Goal: Task Accomplishment & Management: Complete application form

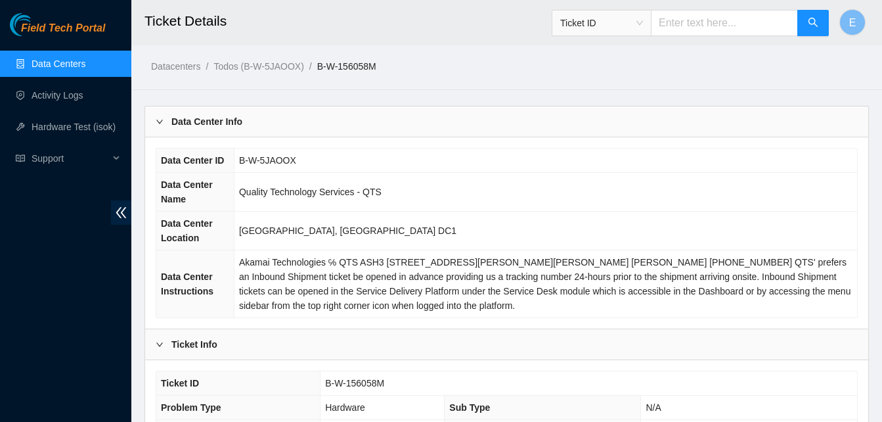
scroll to position [469, 0]
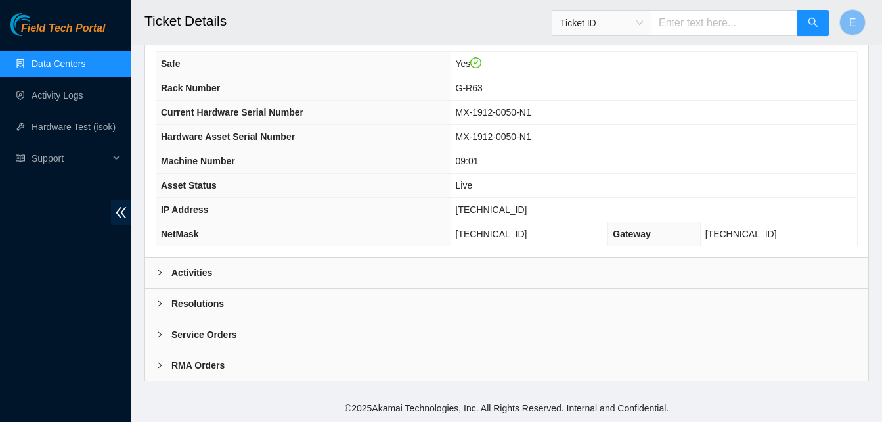
click at [201, 301] on b "Resolutions" at bounding box center [197, 303] width 53 height 14
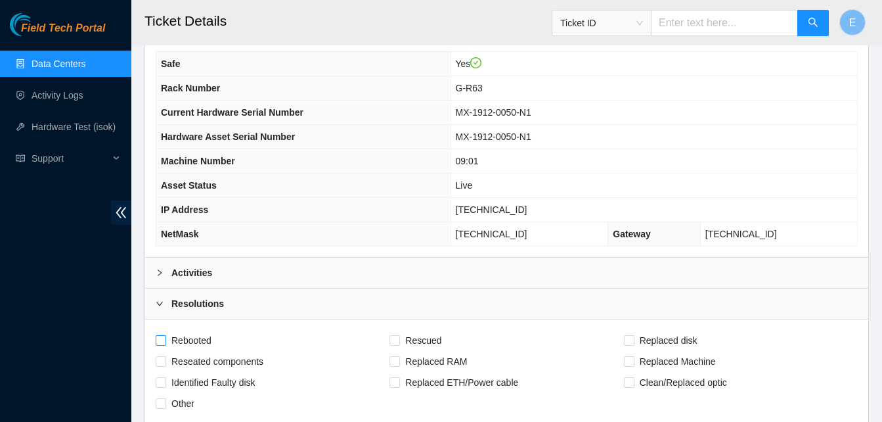
click at [167, 339] on span "Rebooted" at bounding box center [191, 340] width 51 height 21
click at [165, 339] on input "Rebooted" at bounding box center [160, 339] width 9 height 9
checkbox input "true"
click at [388, 335] on div "Rebooted" at bounding box center [273, 340] width 234 height 21
click at [392, 338] on input "Rescued" at bounding box center [393, 339] width 9 height 9
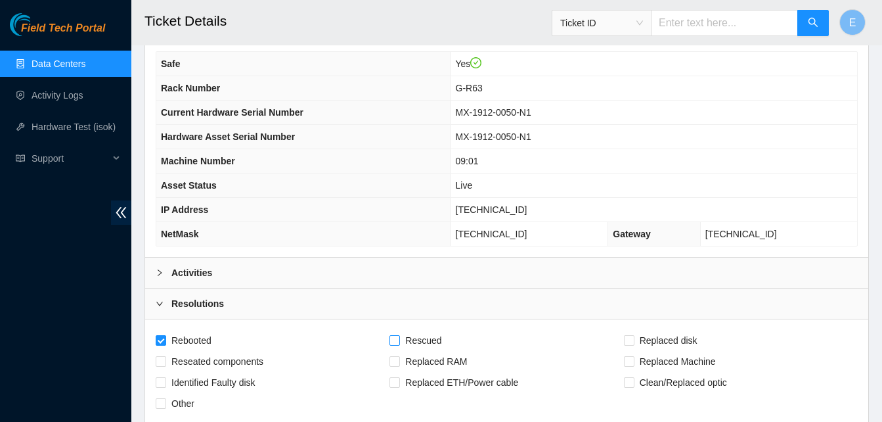
checkbox input "true"
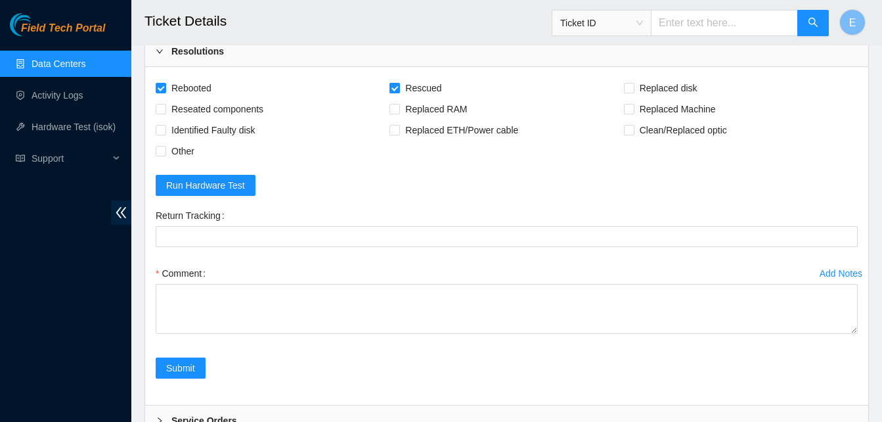
scroll to position [808, 0]
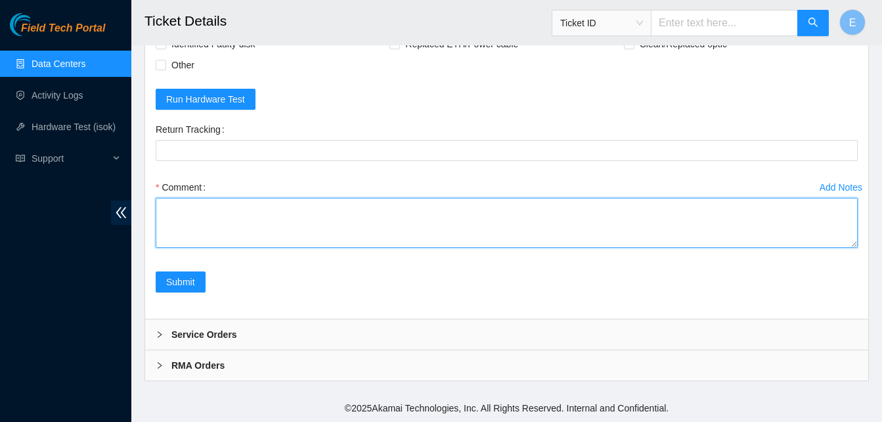
click at [193, 221] on textarea "Comment" at bounding box center [507, 223] width 702 height 50
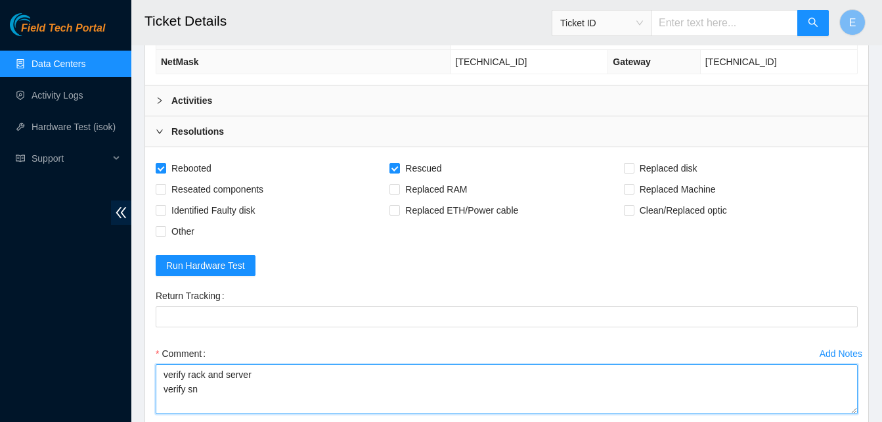
scroll to position [620, 0]
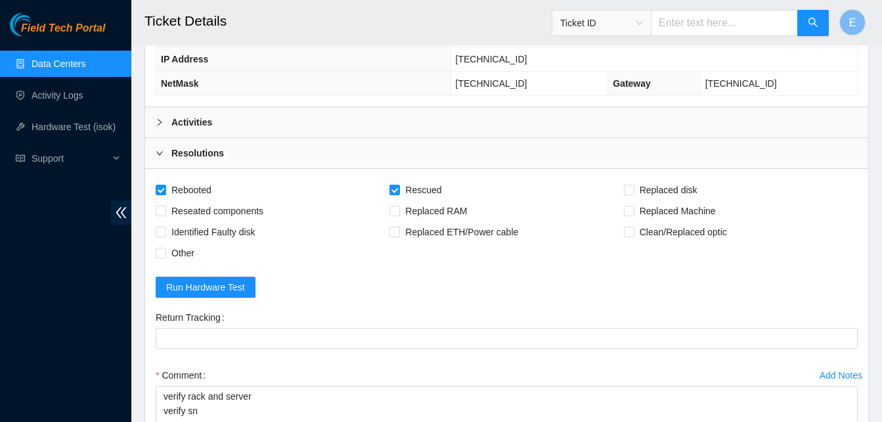
click at [204, 121] on b "Activities" at bounding box center [191, 122] width 41 height 14
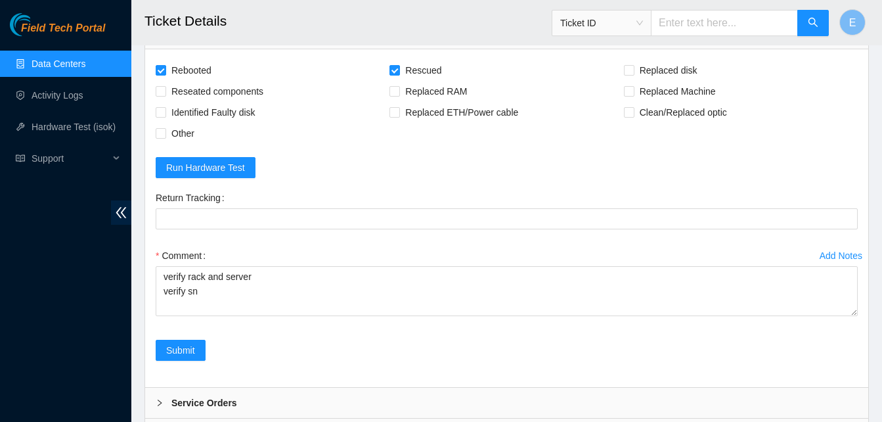
scroll to position [3788, 0]
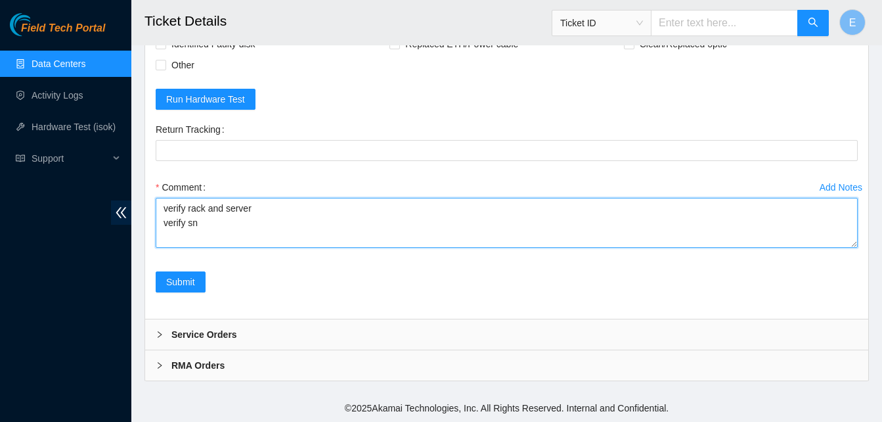
click at [167, 237] on textarea "verify rack and server verify sn" at bounding box center [507, 223] width 702 height 50
click at [217, 241] on textarea "verify rack and server verify sn powered down server rescue/configure isok down…" at bounding box center [507, 223] width 702 height 50
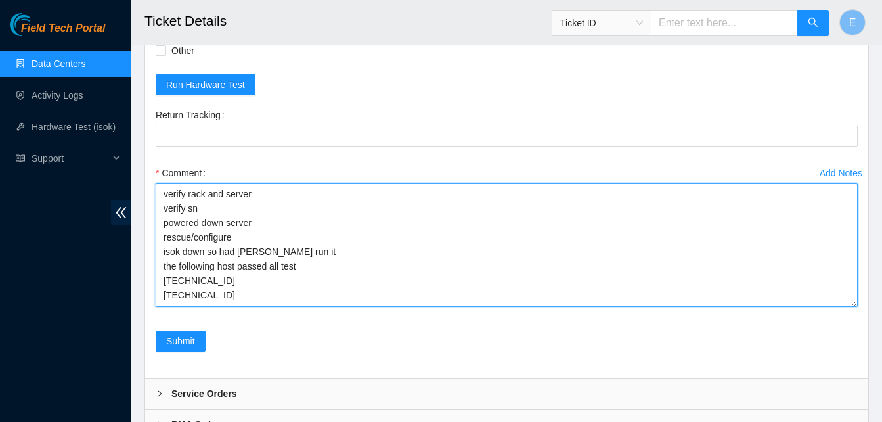
scroll to position [0, 0]
drag, startPoint x: 854, startPoint y: 245, endPoint x: 850, endPoint y: 320, distance: 75.6
click at [850, 309] on textarea "verify rack and server verify sn powered down server rescue/configure isok down…" at bounding box center [507, 245] width 702 height 125
type textarea "verify rack and server verify sn powered down server rescue/configure isok down…"
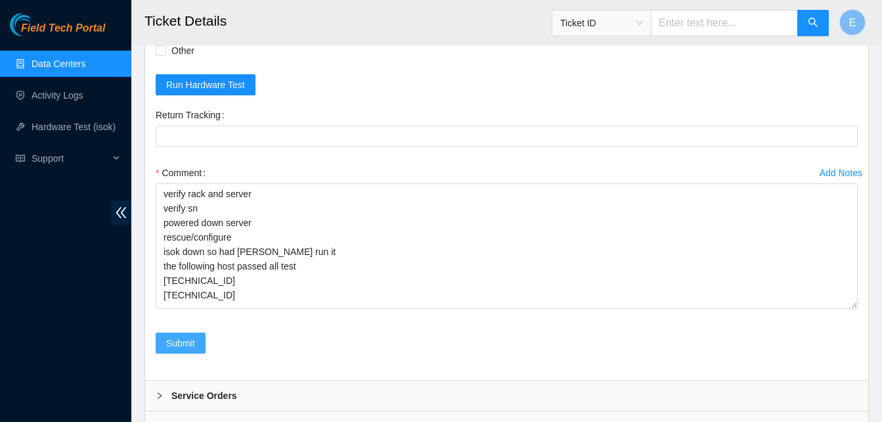
click at [192, 350] on span "Submit" at bounding box center [180, 342] width 29 height 14
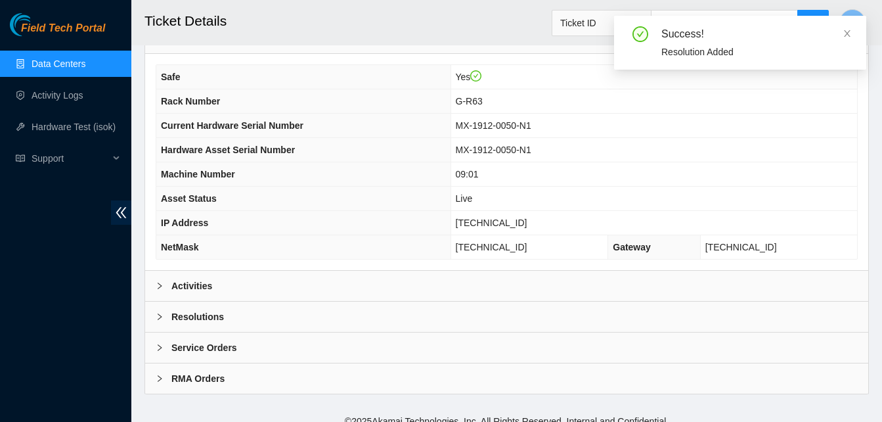
scroll to position [469, 0]
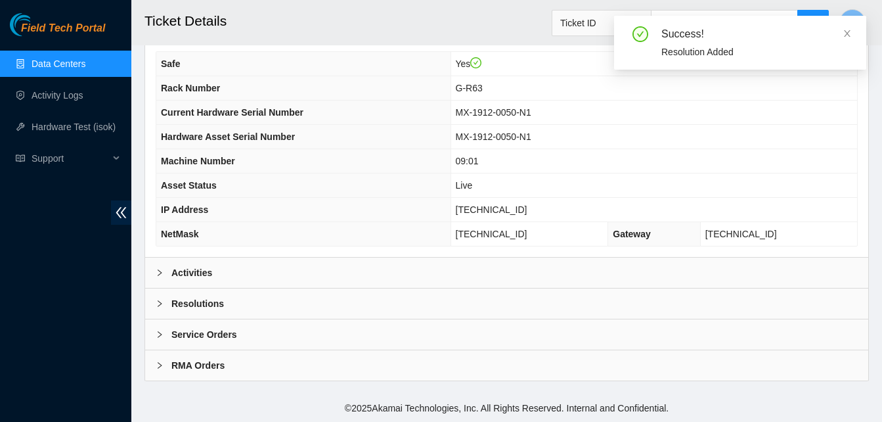
click at [188, 271] on b "Activities" at bounding box center [191, 272] width 41 height 14
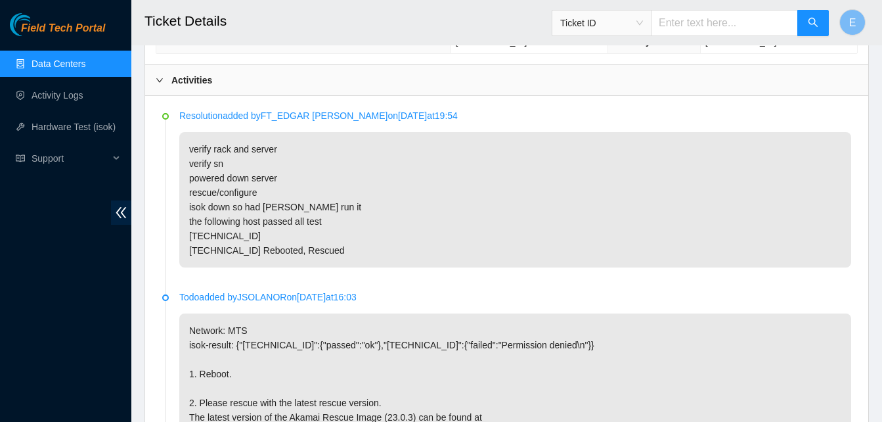
scroll to position [662, 0]
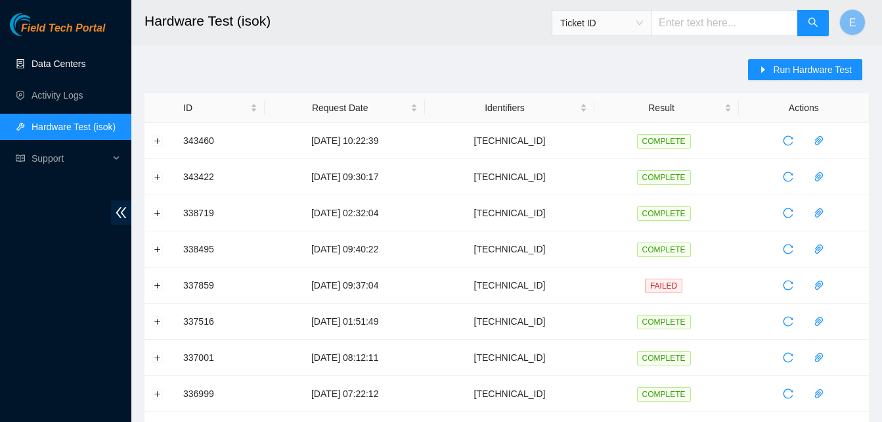
click at [49, 64] on link "Data Centers" at bounding box center [59, 63] width 54 height 11
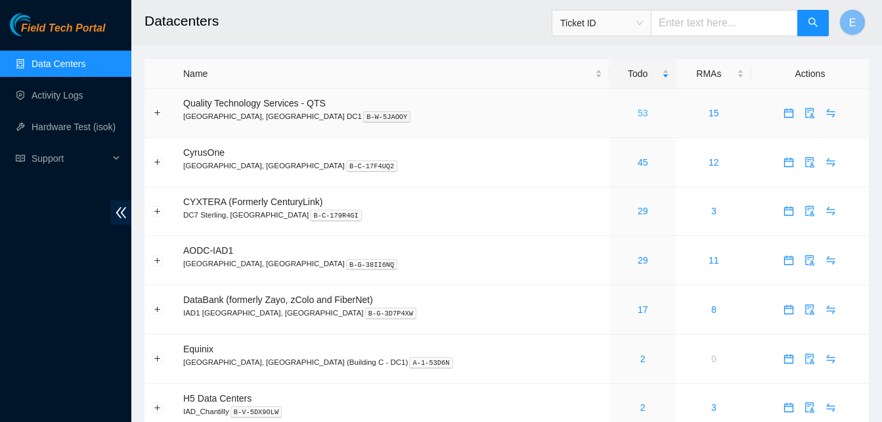
click at [638, 115] on link "53" at bounding box center [643, 113] width 11 height 11
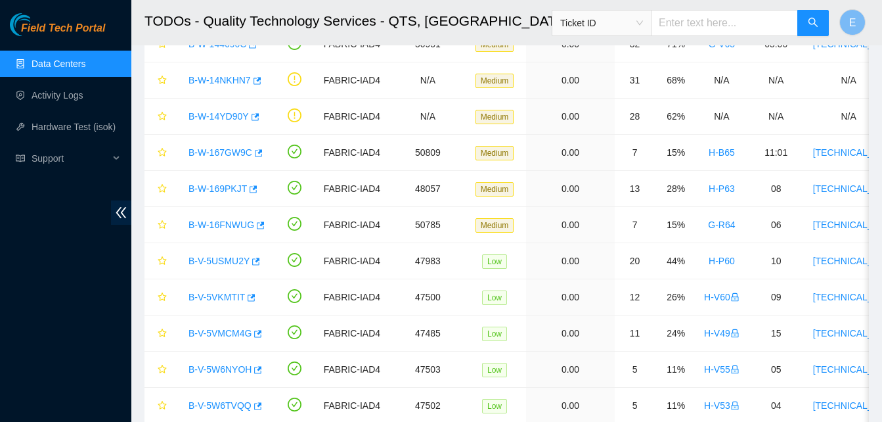
scroll to position [296, 0]
click at [258, 225] on icon "button" at bounding box center [259, 224] width 9 height 9
click at [83, 125] on link "Hardware Test (isok)" at bounding box center [74, 126] width 84 height 11
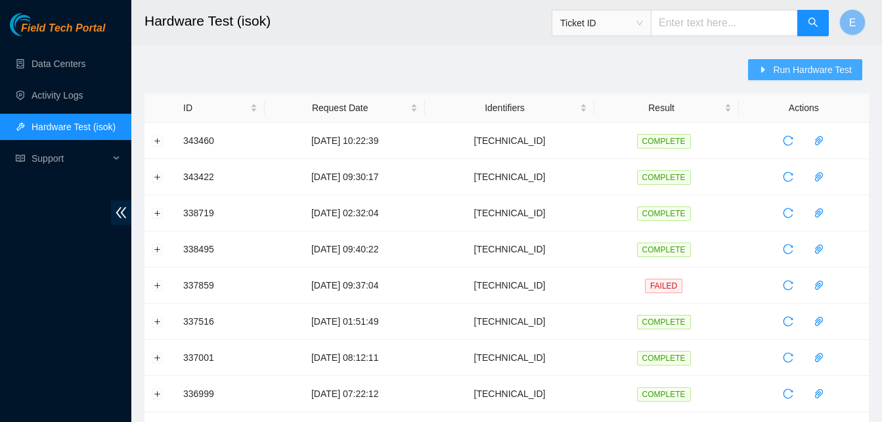
click at [788, 66] on span "Run Hardware Test" at bounding box center [812, 69] width 79 height 14
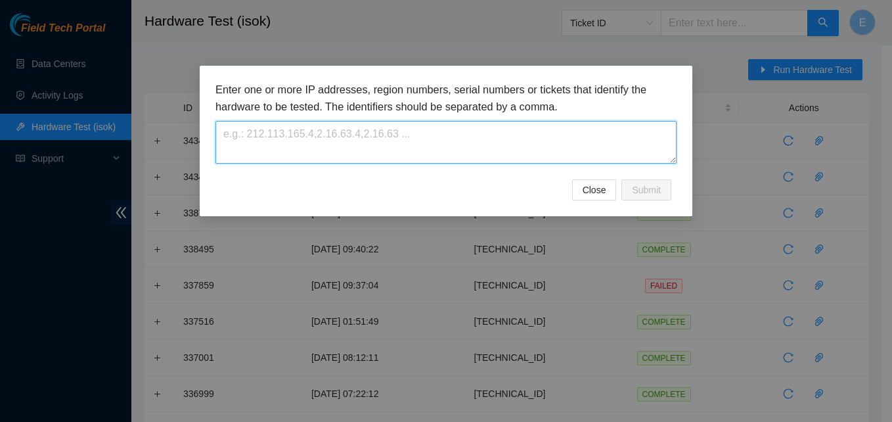
click at [441, 127] on textarea at bounding box center [445, 142] width 461 height 43
paste textarea "[TECHNICAL_ID]"
type textarea "[TECHNICAL_ID]"
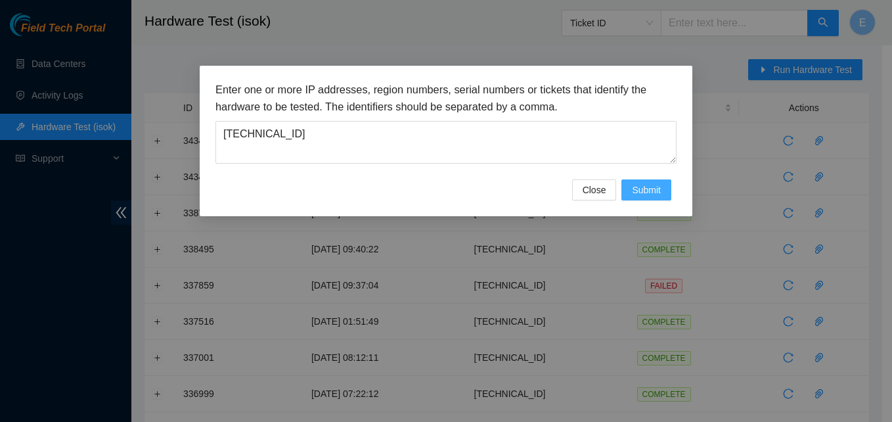
click at [644, 188] on span "Submit" at bounding box center [646, 190] width 29 height 14
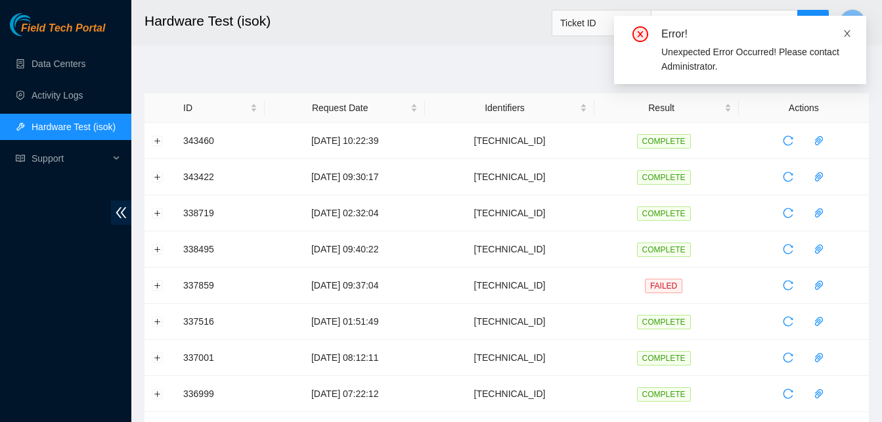
click at [846, 33] on icon "close" at bounding box center [847, 33] width 7 height 7
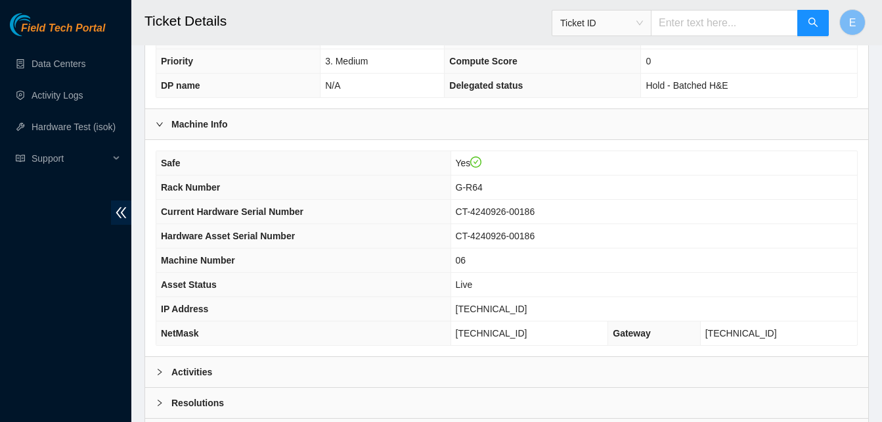
scroll to position [469, 0]
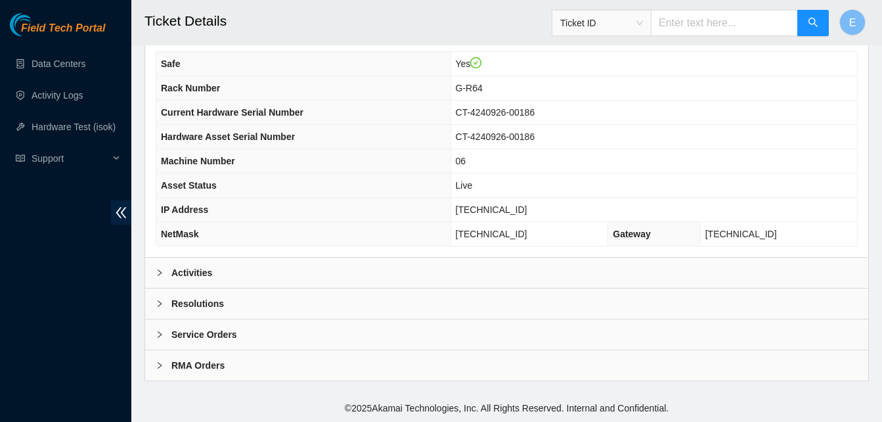
click at [203, 276] on b "Activities" at bounding box center [191, 272] width 41 height 14
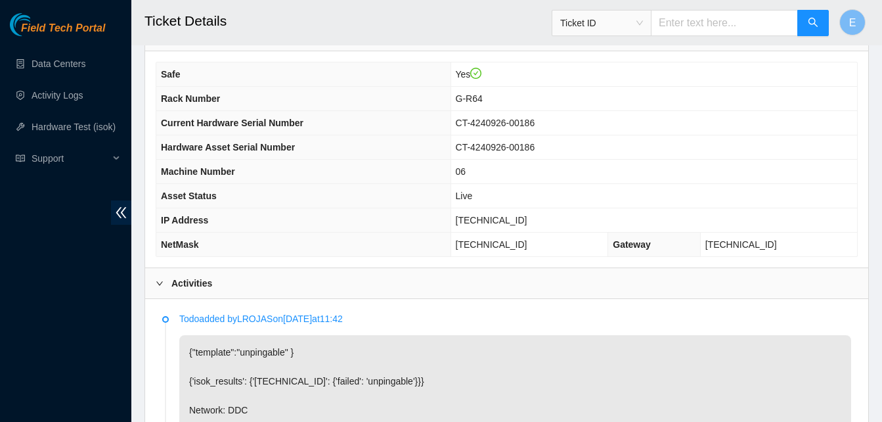
scroll to position [458, 0]
drag, startPoint x: 480, startPoint y: 222, endPoint x: 529, endPoint y: 223, distance: 48.6
click at [527, 223] on span "23.213.19.73" at bounding box center [492, 220] width 72 height 11
copy span "23.213.19.73"
click at [360, 140] on th "Hardware Asset Serial Number" at bounding box center [303, 148] width 294 height 24
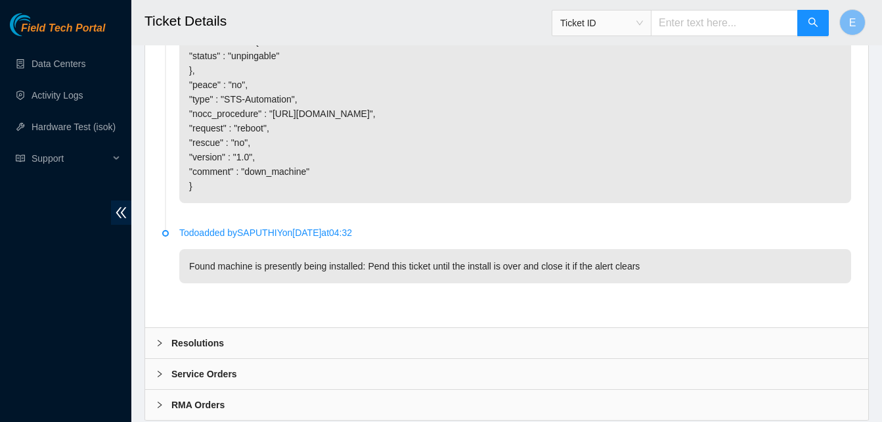
scroll to position [1135, 0]
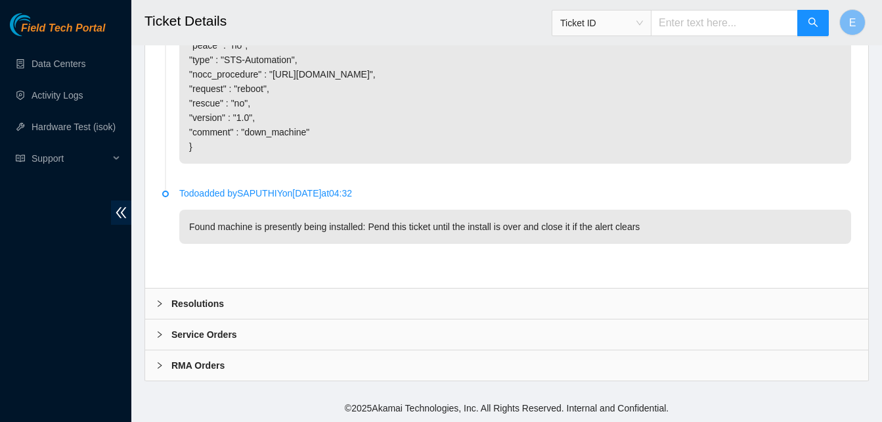
click at [210, 305] on b "Resolutions" at bounding box center [197, 303] width 53 height 14
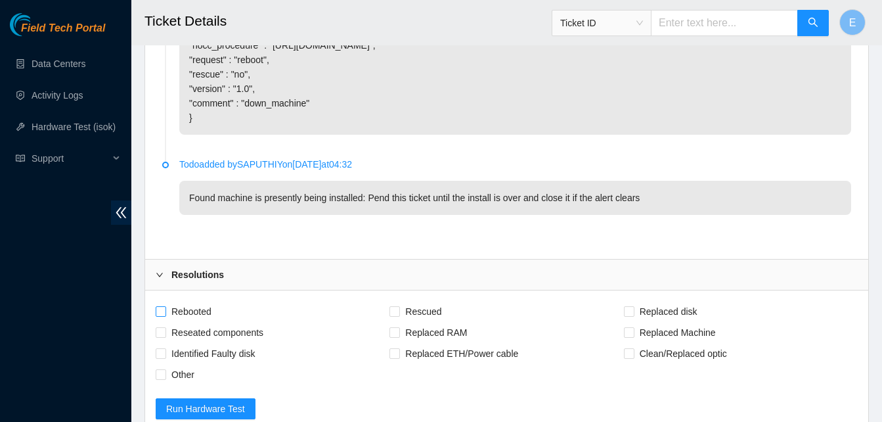
click at [157, 315] on input "Rebooted" at bounding box center [160, 310] width 9 height 9
checkbox input "true"
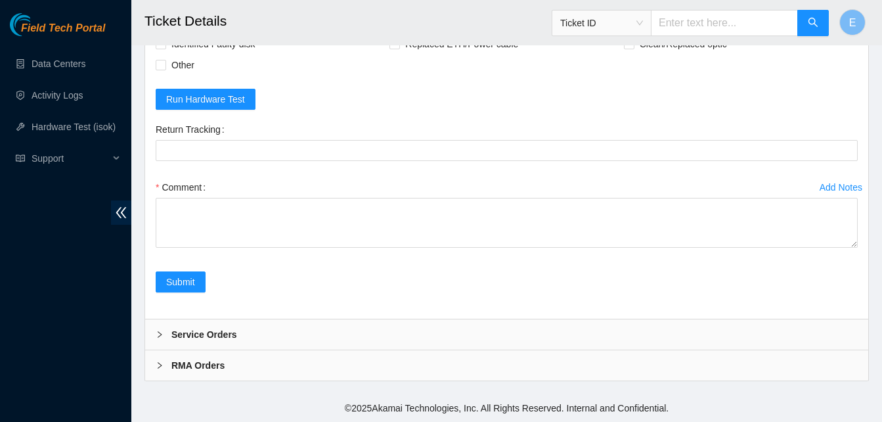
scroll to position [1473, 0]
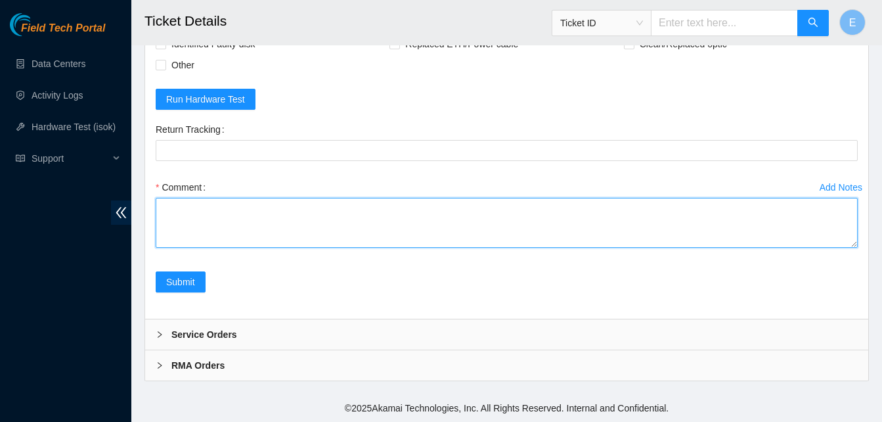
click at [227, 234] on textarea "Comment" at bounding box center [507, 223] width 702 height 50
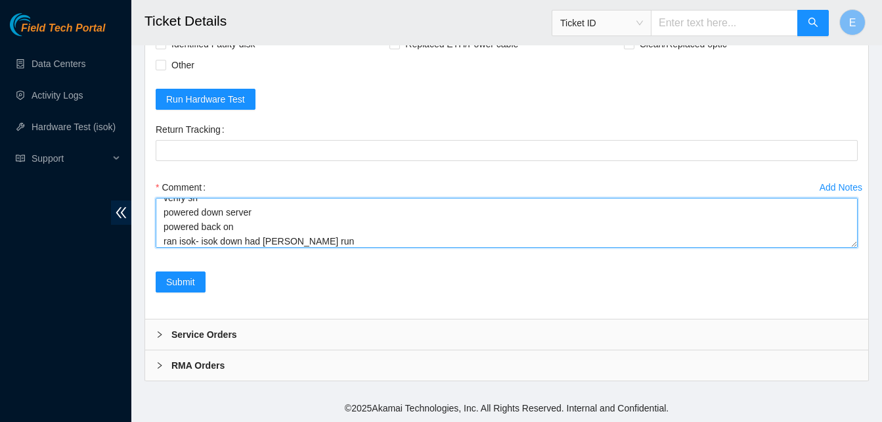
scroll to position [39, 0]
type textarea "verify rack and server verify sn powered down server powered back on ran isok- …"
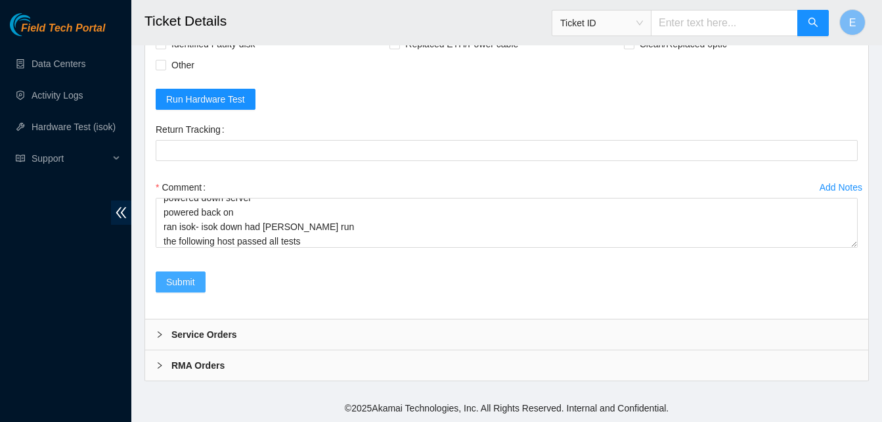
click at [181, 283] on span "Submit" at bounding box center [180, 281] width 29 height 14
click at [183, 279] on span "Submit" at bounding box center [180, 281] width 29 height 14
click at [693, 127] on div "Return Tracking" at bounding box center [507, 129] width 702 height 21
click at [566, 94] on form "Rebooted Rescued Replaced disk Reseated components Replaced RAM Replaced Machin…" at bounding box center [507, 149] width 702 height 316
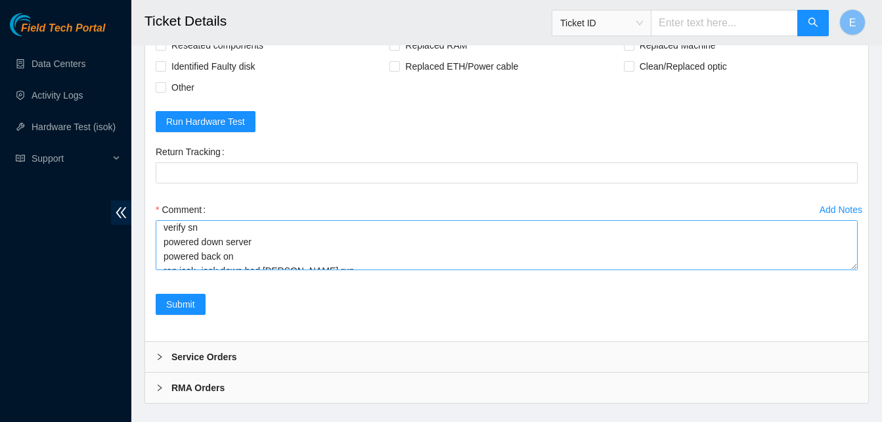
scroll to position [0, 0]
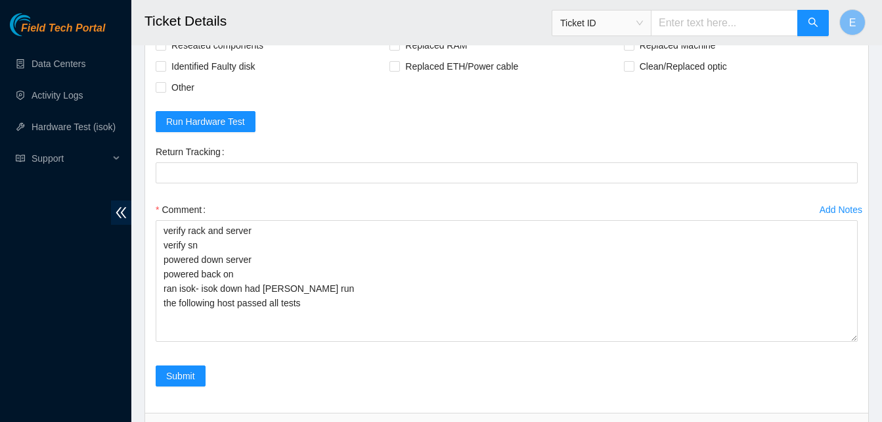
drag, startPoint x: 854, startPoint y: 296, endPoint x: 859, endPoint y: 368, distance: 71.8
click at [859, 365] on div "Add Notes Comment verify rack and server verify sn powered down server powered …" at bounding box center [506, 282] width 712 height 166
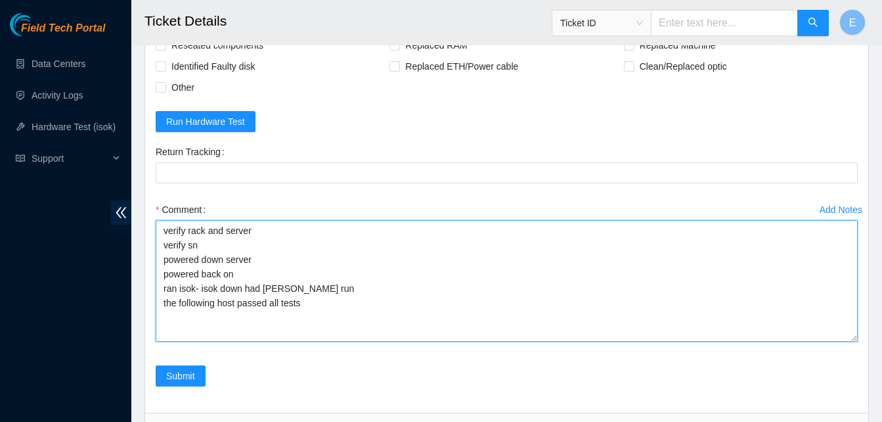
drag, startPoint x: 158, startPoint y: 261, endPoint x: 303, endPoint y: 344, distance: 166.5
click at [303, 341] on textarea "verify rack and server verify sn powered down server powered back on ran isok- …" at bounding box center [507, 280] width 702 height 121
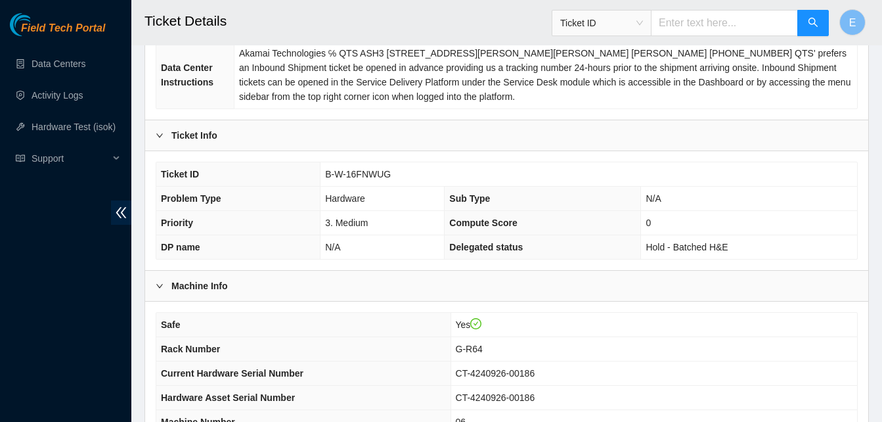
scroll to position [233, 0]
click at [771, 337] on td "G-R64" at bounding box center [653, 349] width 406 height 24
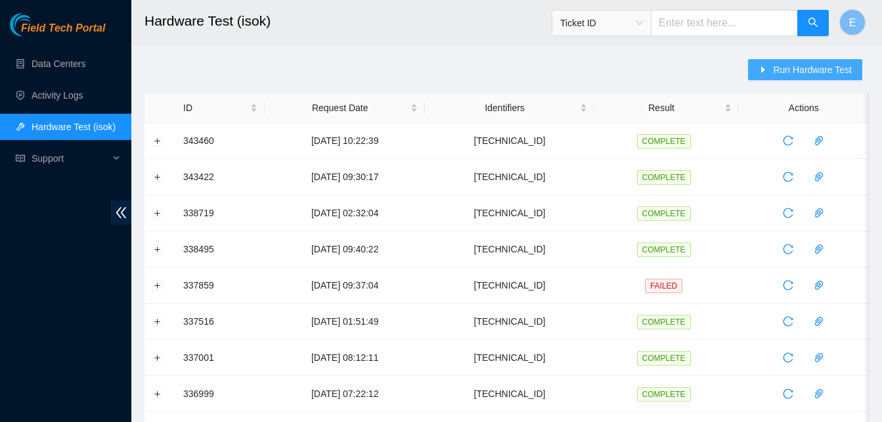
click at [795, 59] on button "Run Hardware Test" at bounding box center [805, 69] width 114 height 21
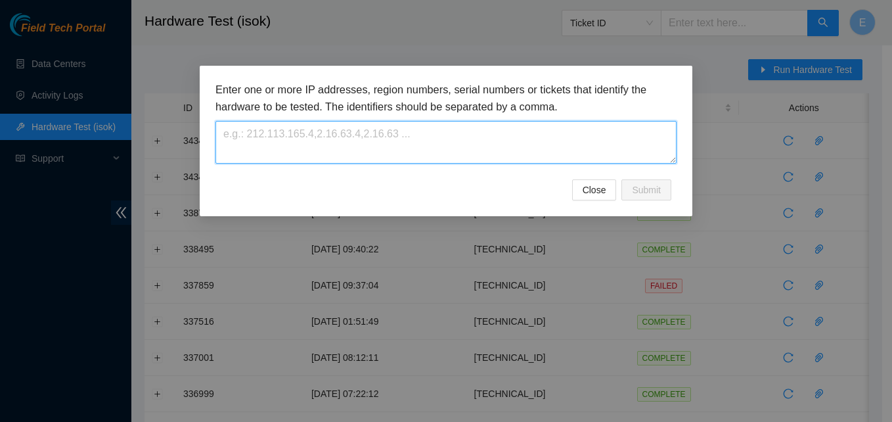
click at [469, 141] on textarea at bounding box center [445, 142] width 461 height 43
paste textarea "23.213.19.73"
type textarea "23.213.19.73"
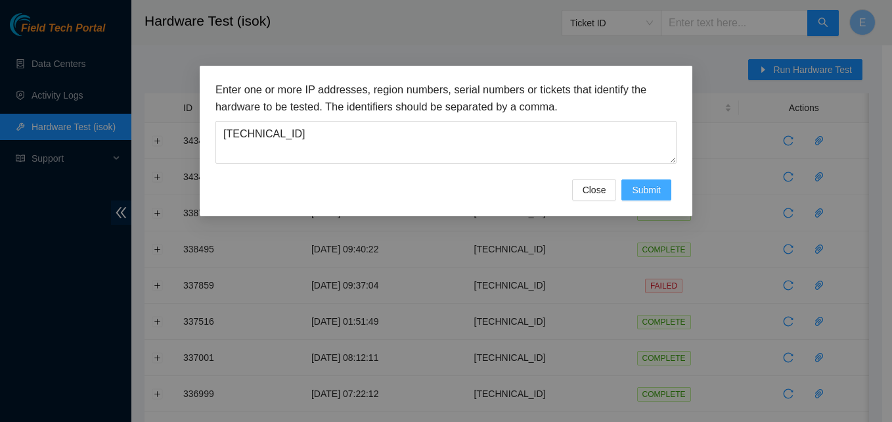
click at [652, 190] on span "Submit" at bounding box center [646, 190] width 29 height 14
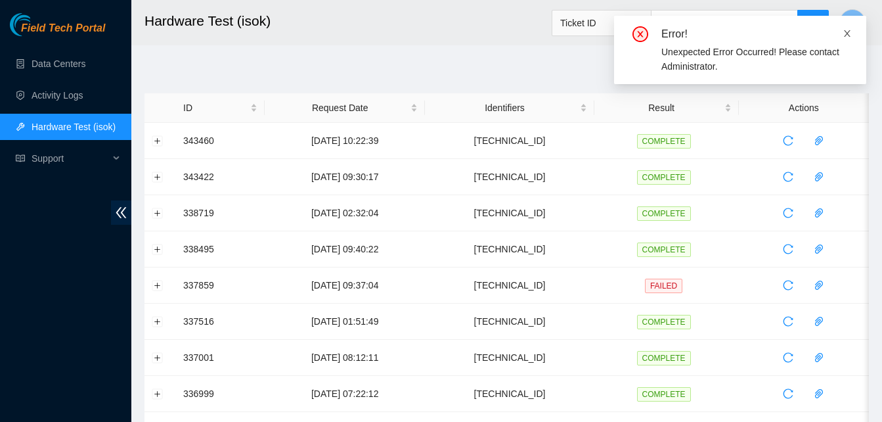
click at [846, 35] on icon "close" at bounding box center [846, 33] width 9 height 9
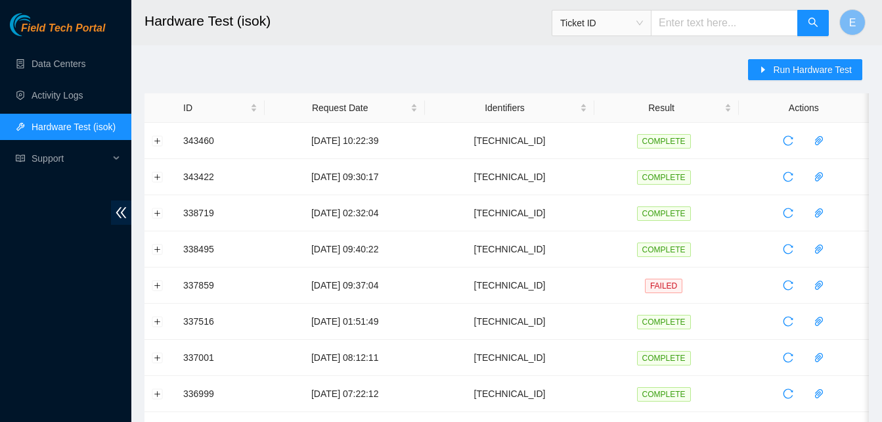
click at [467, 31] on h2 "Hardware Test (isok)" at bounding box center [443, 21] width 599 height 42
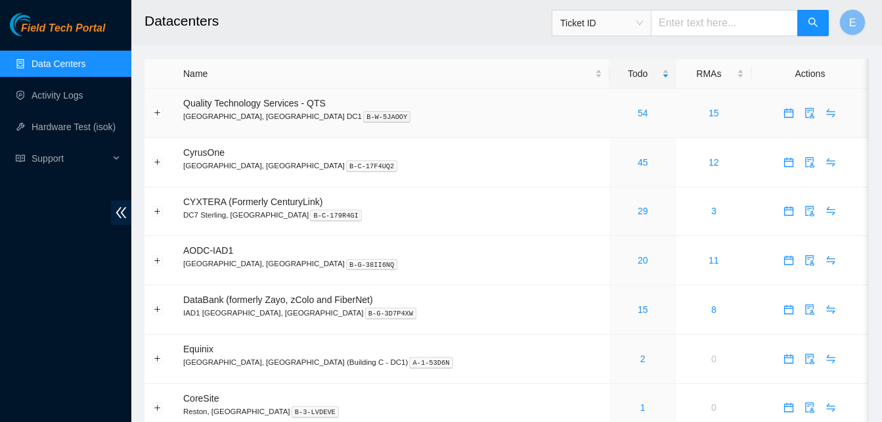
click at [617, 119] on div "54" at bounding box center [643, 113] width 53 height 14
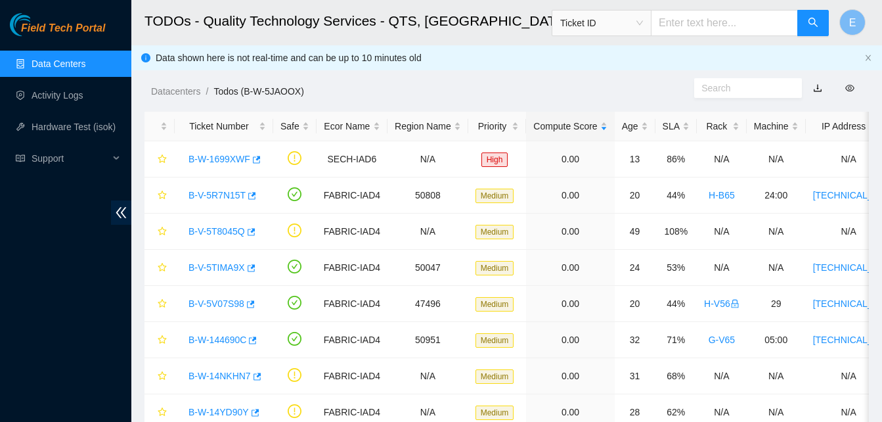
click at [720, 23] on input "text" at bounding box center [724, 23] width 147 height 26
type input "B-W-16FNWUG"
click at [817, 23] on icon "search" at bounding box center [813, 22] width 11 height 11
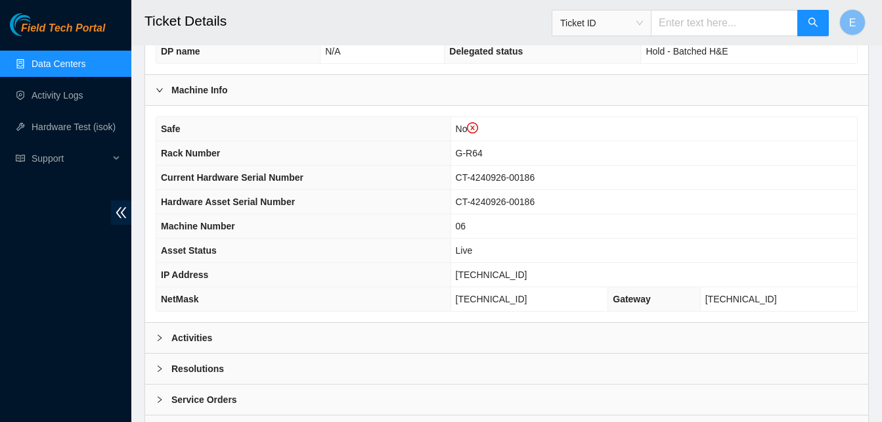
scroll to position [494, 0]
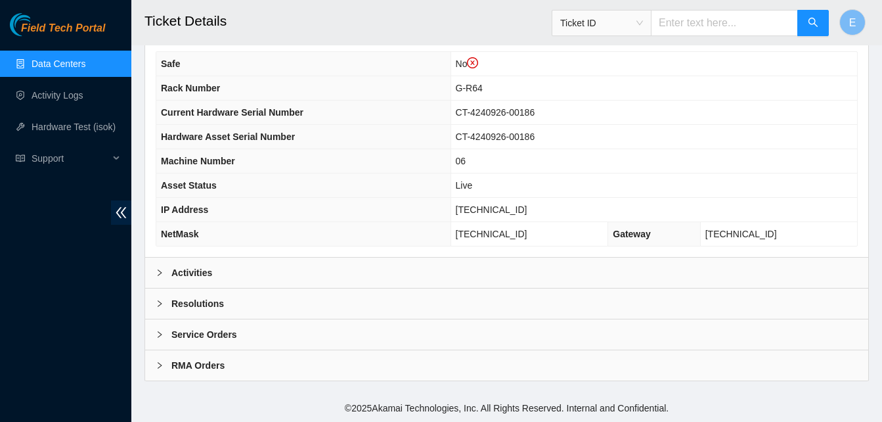
click at [202, 274] on b "Activities" at bounding box center [191, 272] width 41 height 14
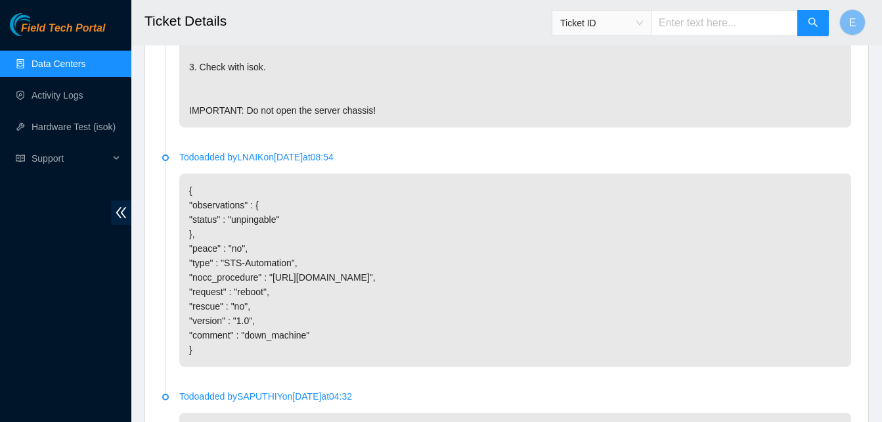
scroll to position [1159, 0]
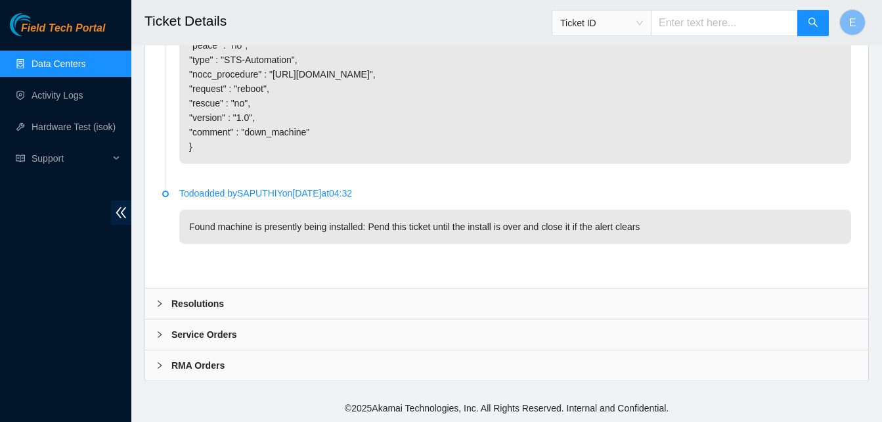
click at [209, 298] on b "Resolutions" at bounding box center [197, 303] width 53 height 14
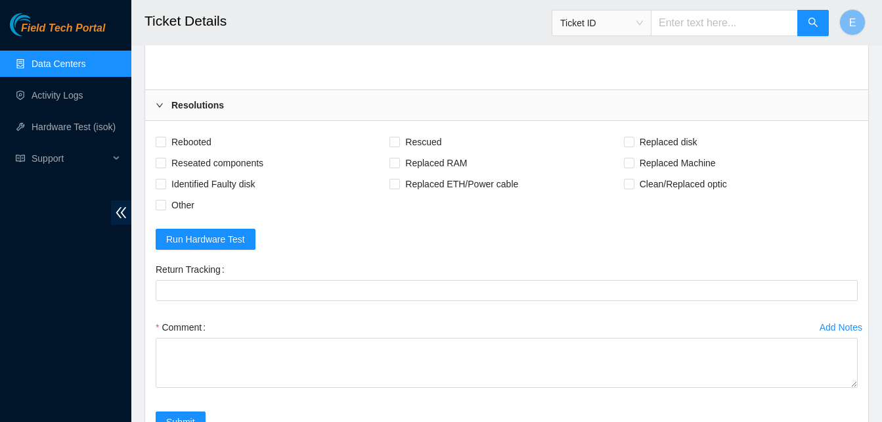
scroll to position [1331, 0]
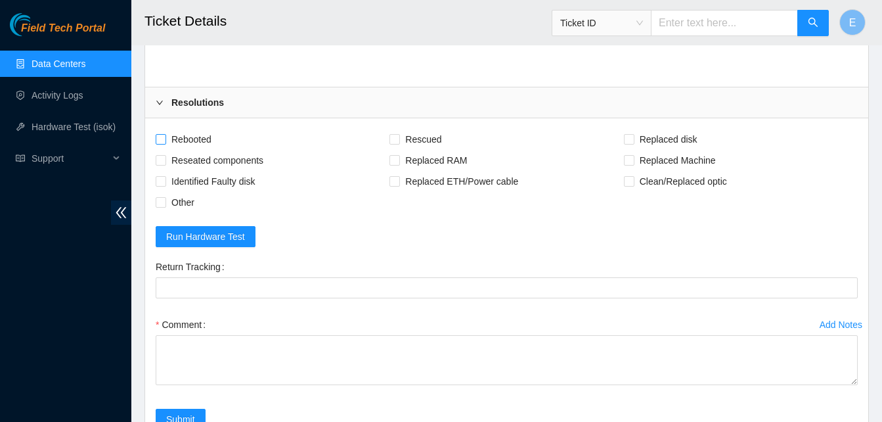
click at [163, 143] on input "Rebooted" at bounding box center [160, 138] width 9 height 9
checkbox input "true"
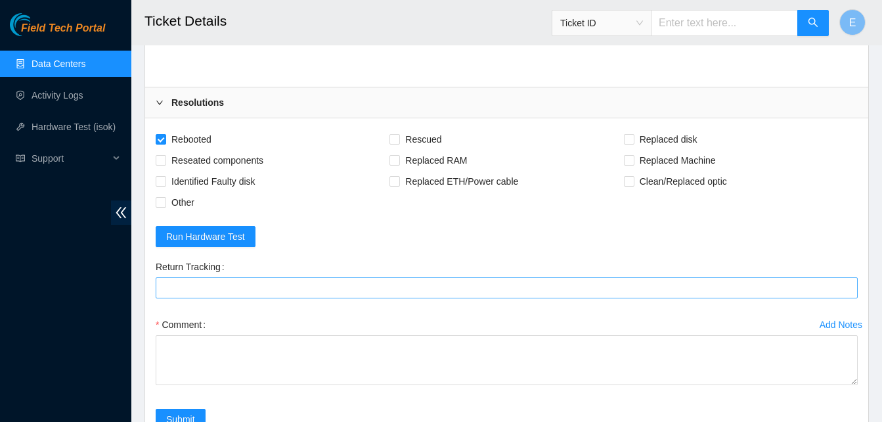
scroll to position [1395, 0]
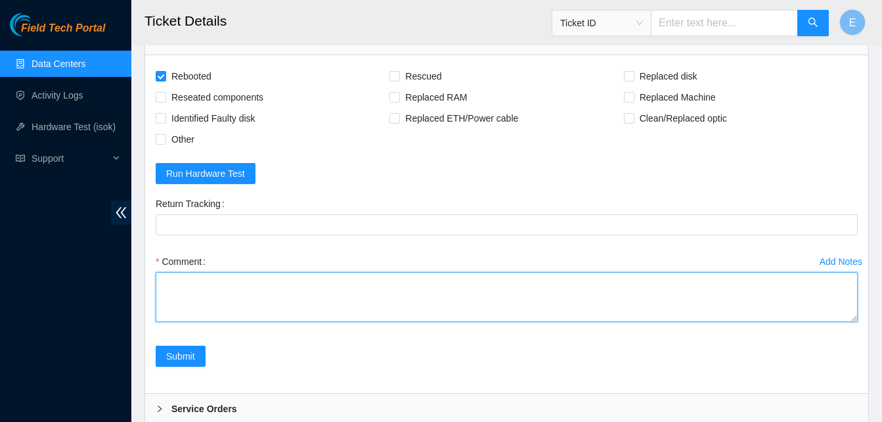
click at [200, 322] on textarea "Comment" at bounding box center [507, 297] width 702 height 50
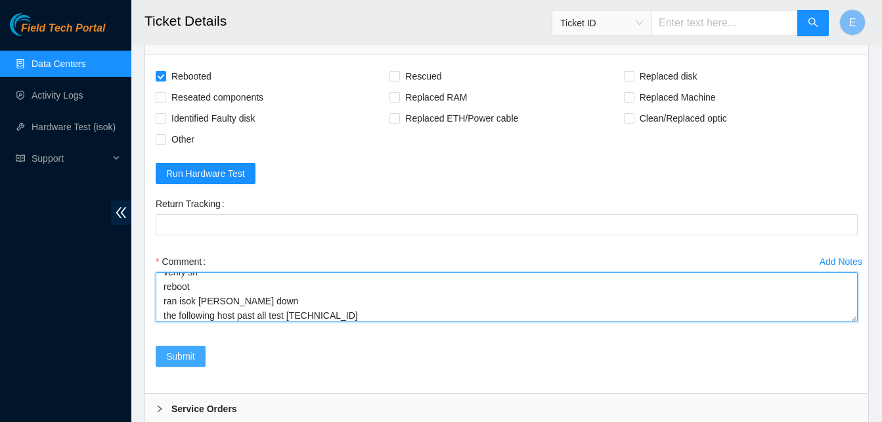
type textarea "verify rack and server verify sn reboot ran isok Eric isok down the following h…"
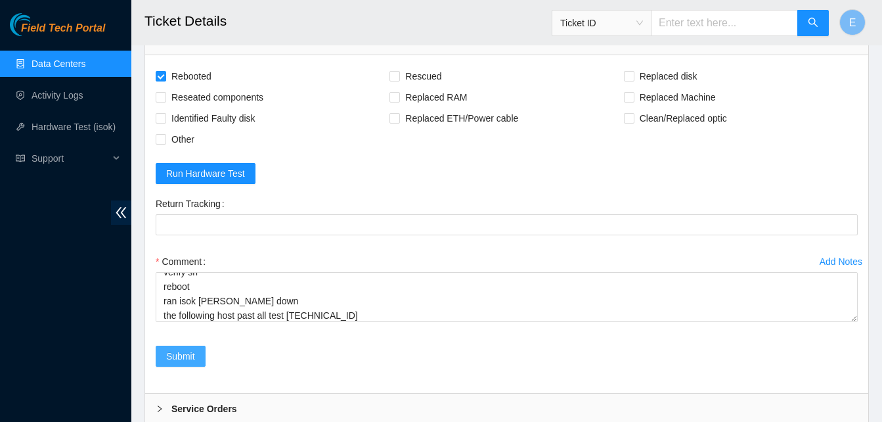
click at [193, 363] on span "Submit" at bounding box center [180, 356] width 29 height 14
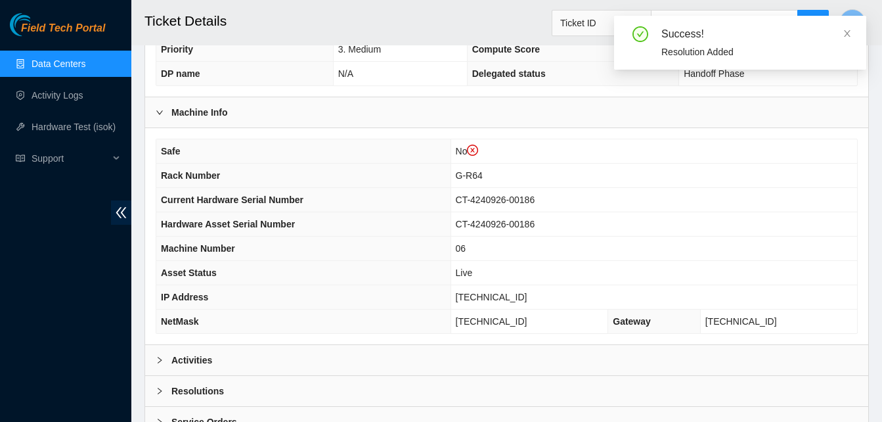
scroll to position [494, 0]
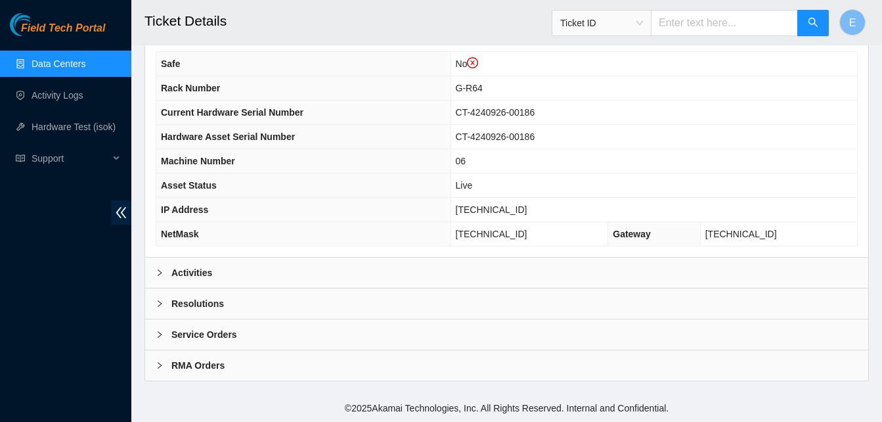
click at [192, 303] on b "Resolutions" at bounding box center [197, 303] width 53 height 14
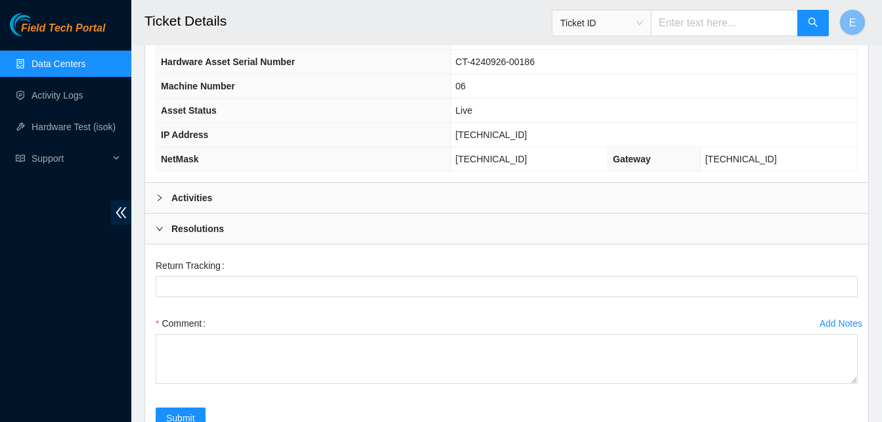
scroll to position [576, 0]
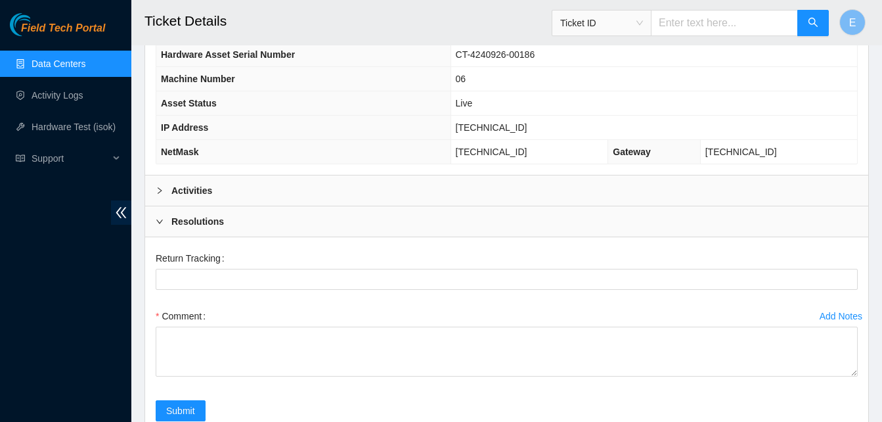
click at [190, 184] on b "Activities" at bounding box center [191, 190] width 41 height 14
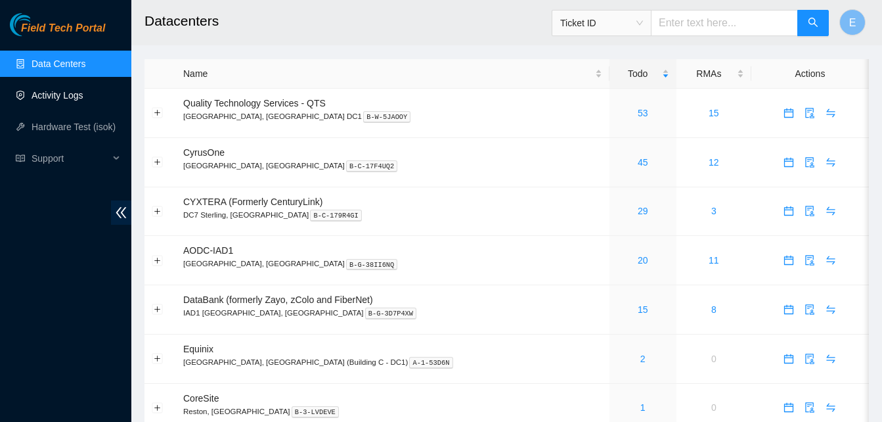
click at [64, 94] on link "Activity Logs" at bounding box center [58, 95] width 52 height 11
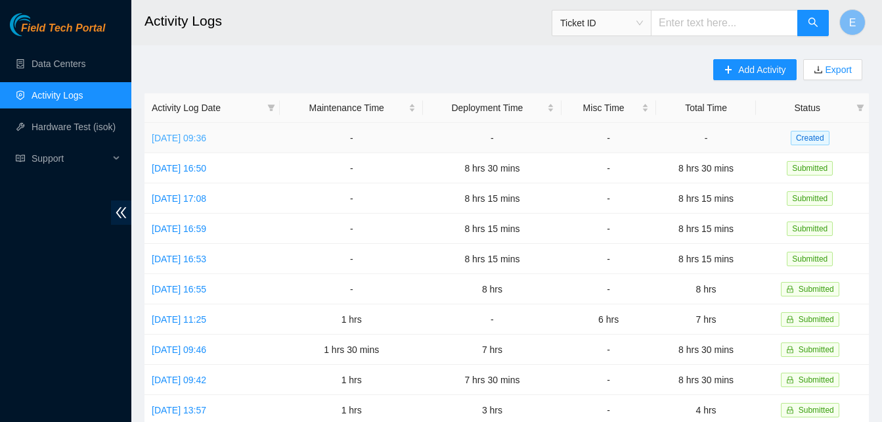
click at [206, 135] on link "[DATE] 09:36" at bounding box center [179, 138] width 54 height 11
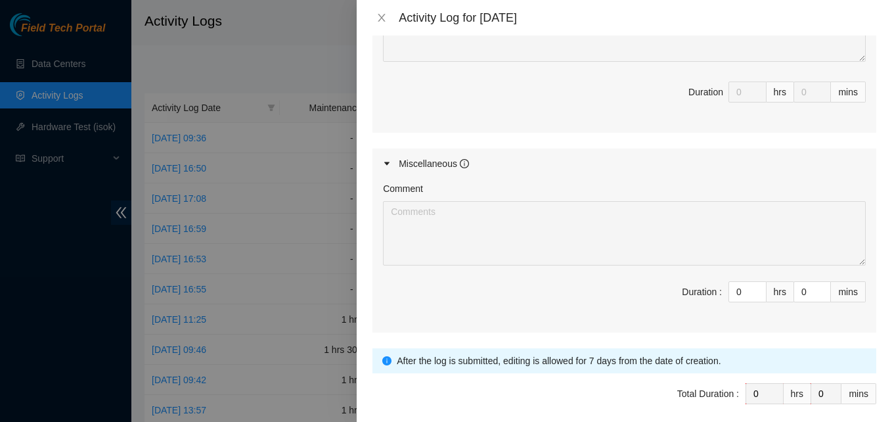
scroll to position [1008, 0]
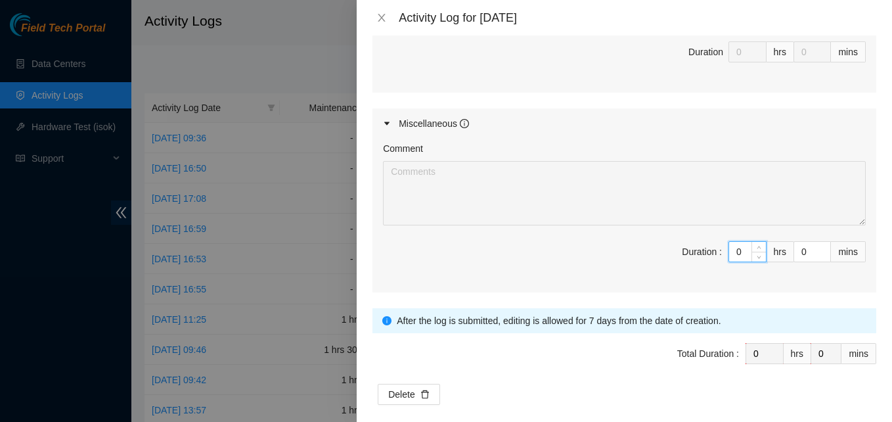
click at [732, 242] on input "0" at bounding box center [747, 252] width 37 height 20
type input "1"
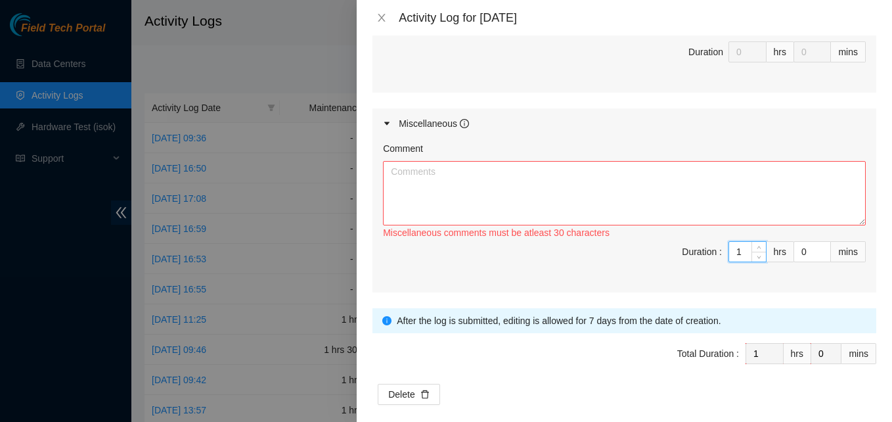
type input "1"
click at [698, 244] on div "Duration :" at bounding box center [702, 251] width 40 height 14
click at [547, 186] on textarea "Comment" at bounding box center [624, 193] width 483 height 64
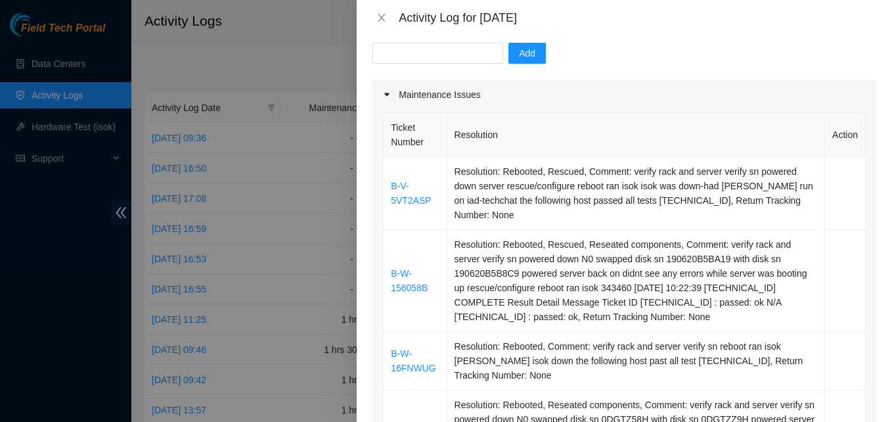
scroll to position [129, 0]
type textarea "threw out trash from data [PERSON_NAME] threw out all the trash from storage"
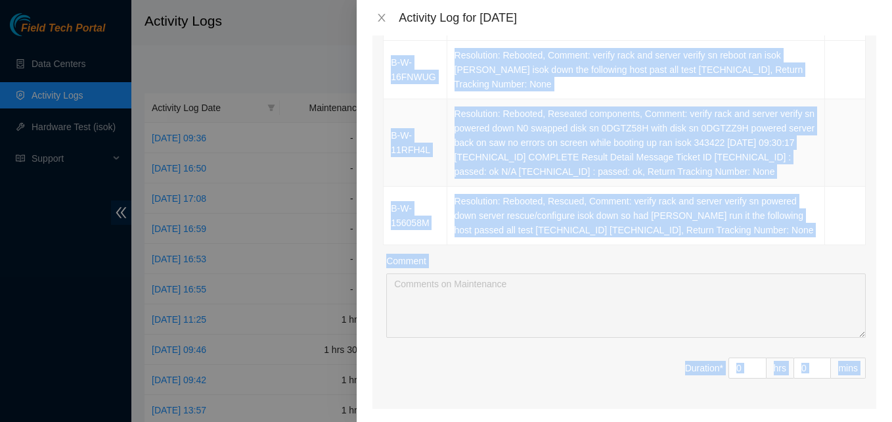
scroll to position [431, 0]
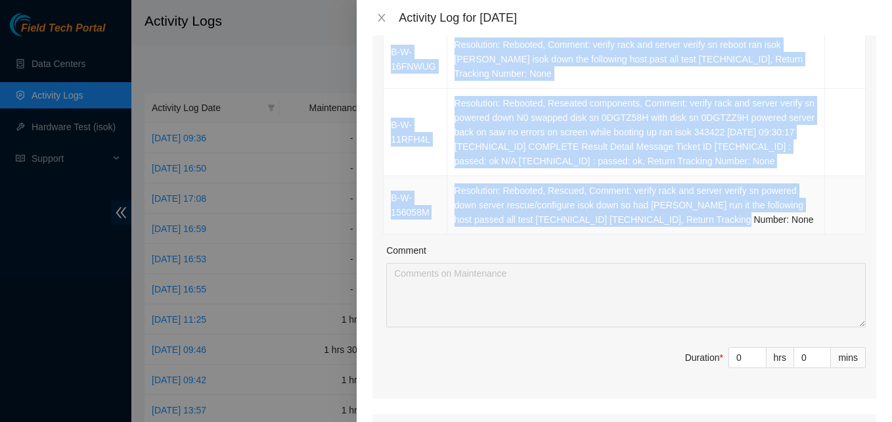
drag, startPoint x: 389, startPoint y: 185, endPoint x: 709, endPoint y: 206, distance: 320.4
click at [709, 206] on tbody "B-V-5VT2ASP Resolution: Rebooted, Rescued, Comment: verify rack and server veri…" at bounding box center [624, 45] width 482 height 379
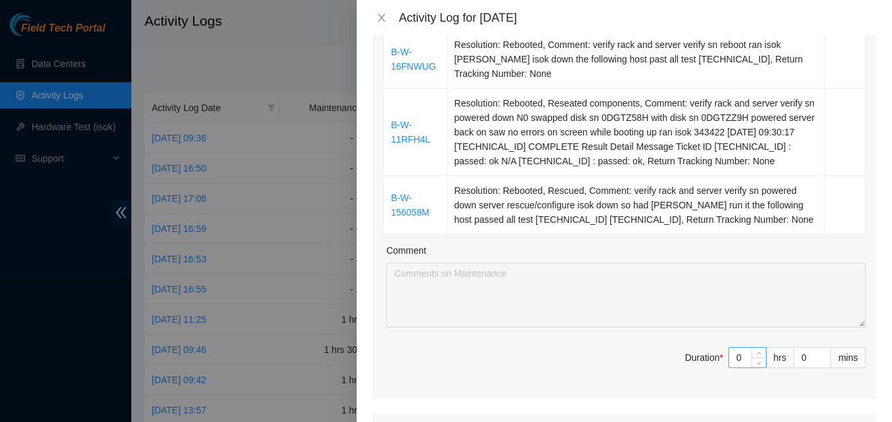
click at [736, 347] on input "0" at bounding box center [747, 357] width 37 height 20
type input "7"
type input "8"
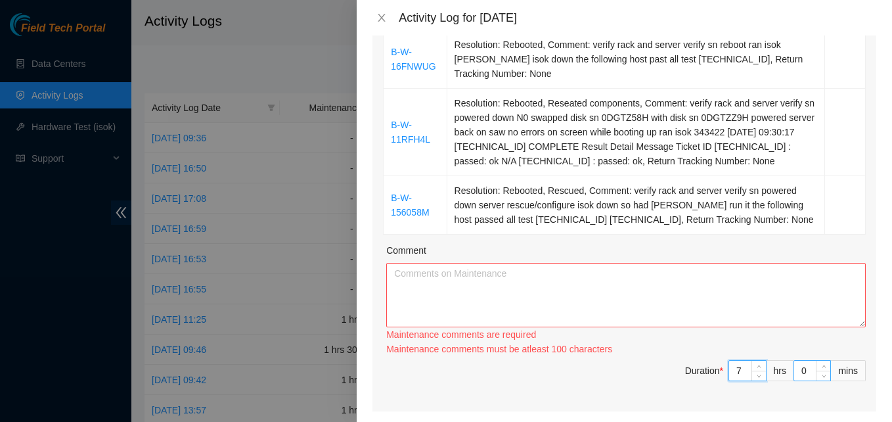
type input "7"
click at [796, 360] on input "0" at bounding box center [812, 370] width 36 height 20
type input "3"
type input "30"
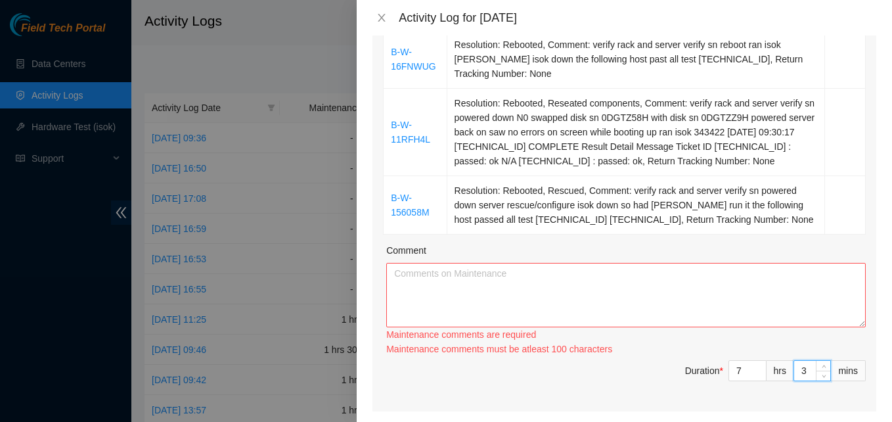
type input "30"
click at [569, 269] on textarea "Comment" at bounding box center [625, 295] width 479 height 64
drag, startPoint x: 707, startPoint y: 201, endPoint x: 648, endPoint y: 201, distance: 59.1
click at [648, 201] on td "Resolution: Rebooted, Rescued, Comment: verify rack and server verify sn powere…" at bounding box center [636, 205] width 378 height 58
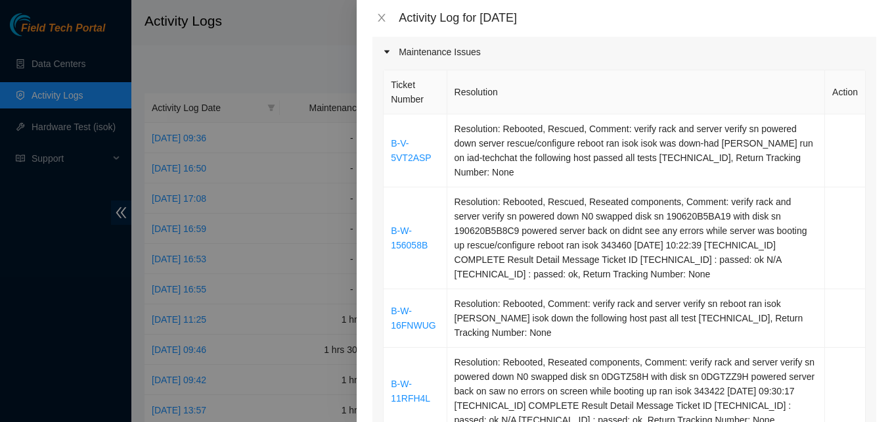
scroll to position [171, 0]
click at [388, 146] on td "B-V-5VT2ASP" at bounding box center [414, 151] width 63 height 73
click at [409, 142] on link "B-V-5VT2ASP" at bounding box center [411, 151] width 40 height 25
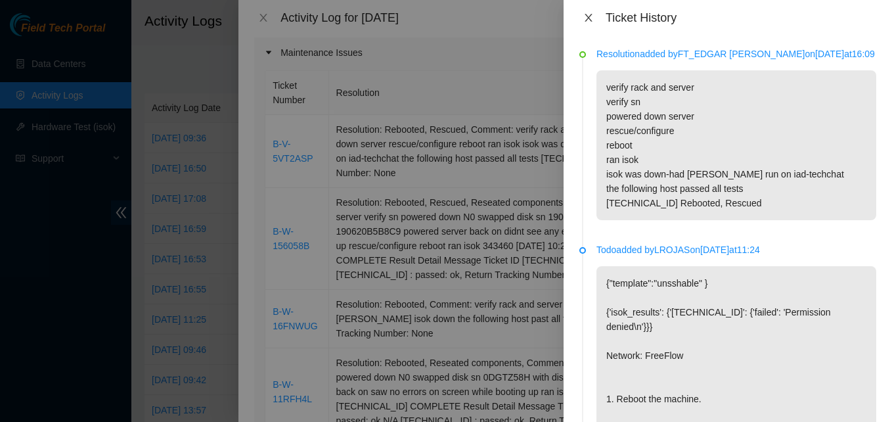
click at [588, 19] on icon "close" at bounding box center [588, 17] width 11 height 11
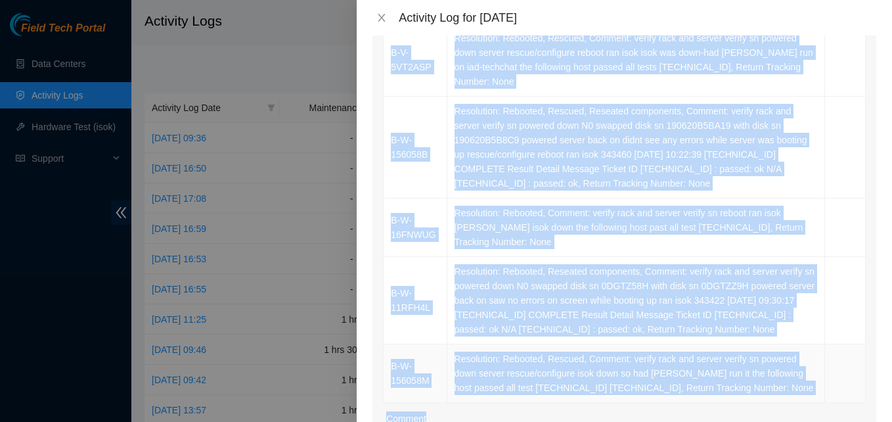
scroll to position [283, 0]
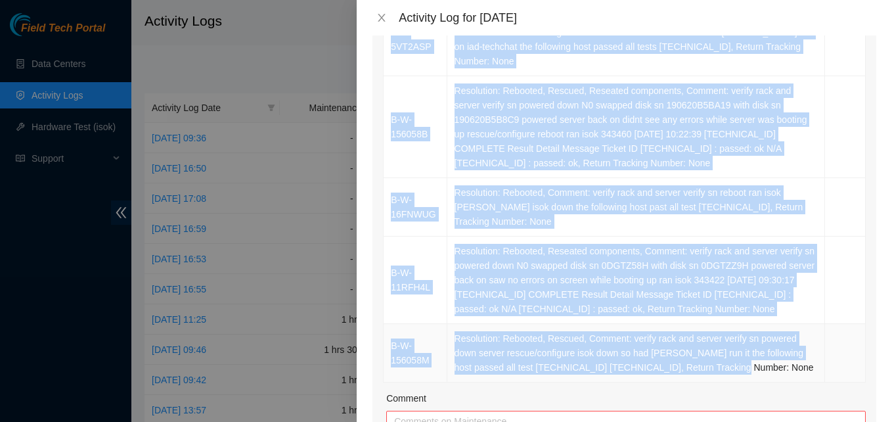
drag, startPoint x: 389, startPoint y: 148, endPoint x: 706, endPoint y: 350, distance: 376.1
click at [706, 350] on tbody "B-V-5VT2ASP Resolution: Rebooted, Rescued, Comment: verify rack and server veri…" at bounding box center [624, 192] width 482 height 379
copy tbody "B-V-5VT2ASP Resolution: Rebooted, Rescued, Comment: verify rack and server veri…"
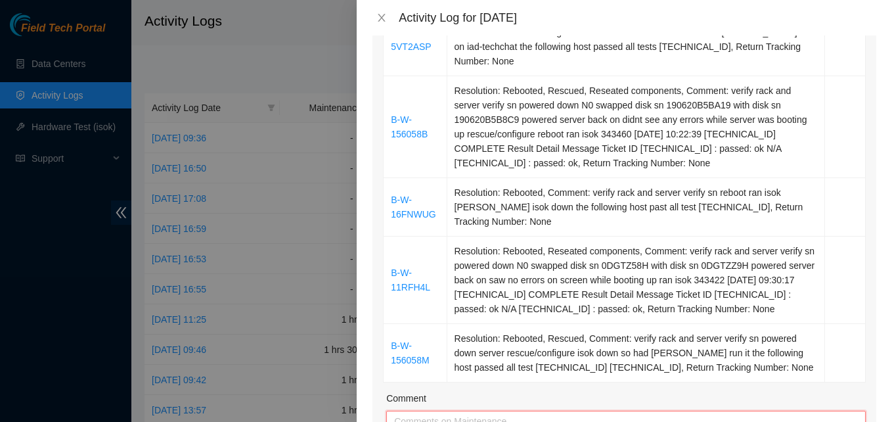
paste textarea "B-V-5VT2ASP Resolution: Rebooted, Rescued, Comment: verify rack and server veri…"
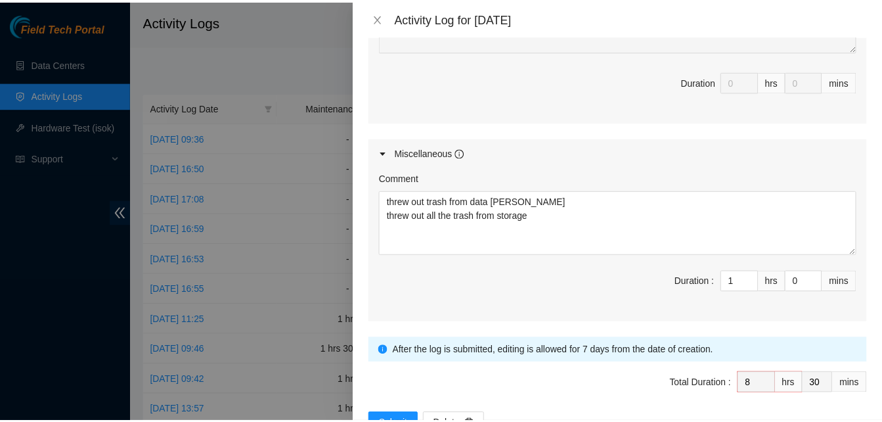
scroll to position [1008, 0]
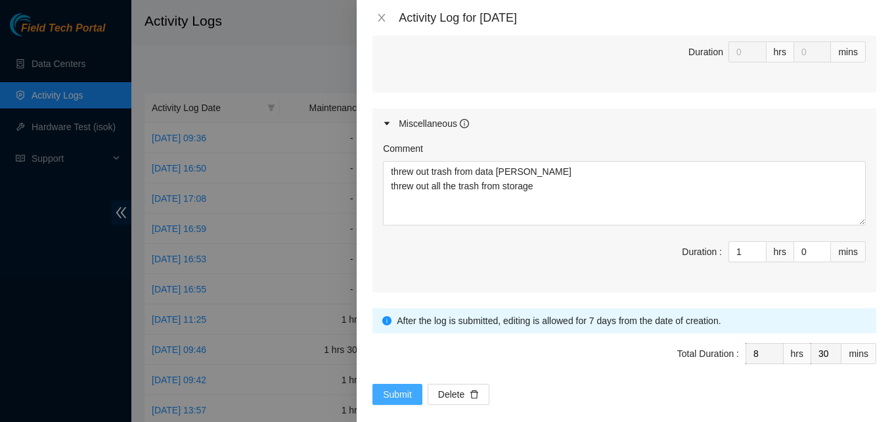
type textarea "B-V-5VT2ASP Resolution: Rebooted, Rescued, Comment: verify rack and server veri…"
click at [400, 387] on span "Submit" at bounding box center [397, 394] width 29 height 14
